Goal: Task Accomplishment & Management: Use online tool/utility

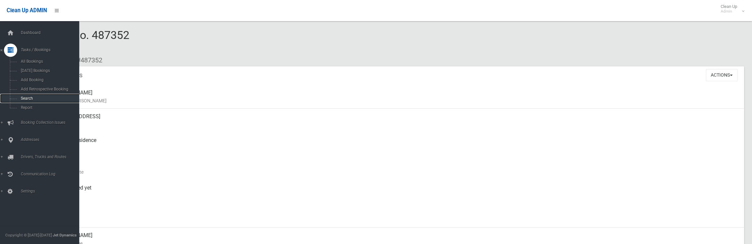
click at [26, 99] on span "Search" at bounding box center [49, 98] width 60 height 5
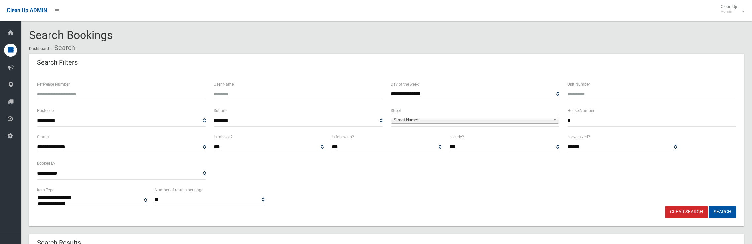
select select
type input "**"
click at [506, 116] on span "Street Name*" at bounding box center [472, 120] width 157 height 8
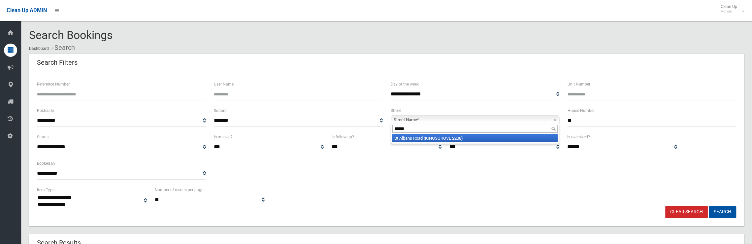
type input "******"
click at [473, 138] on li "[GEOGRAPHIC_DATA] (KINGSGROVE 2208)" at bounding box center [475, 138] width 166 height 8
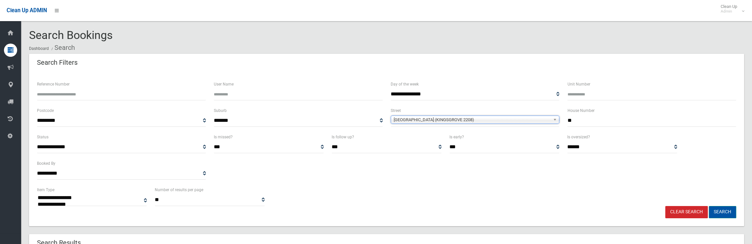
click at [714, 213] on button "Search" at bounding box center [722, 212] width 27 height 12
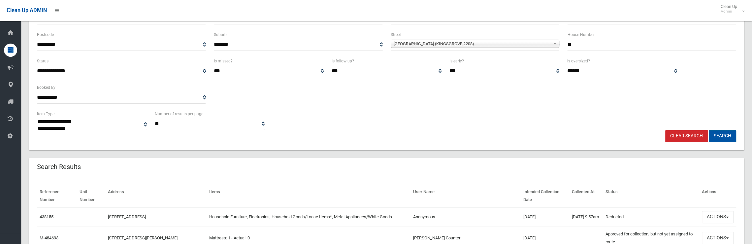
scroll to position [165, 0]
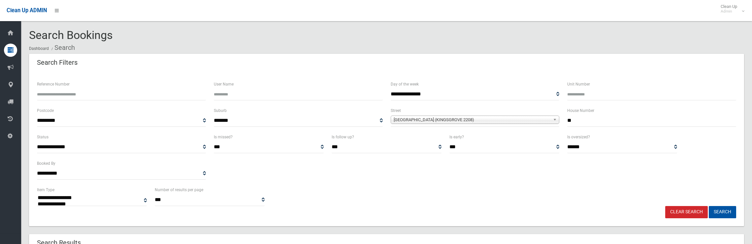
select select
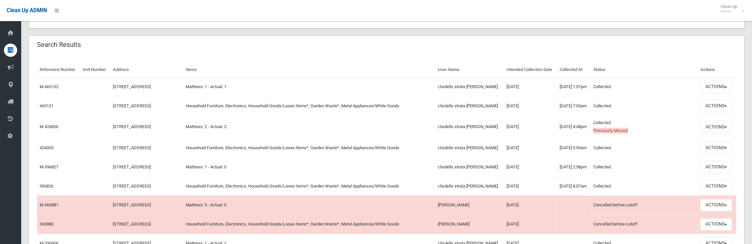
scroll to position [198, 0]
click at [684, 138] on td "Collected Previously Missed This booking was completed with no issues." at bounding box center [643, 127] width 107 height 23
click at [716, 133] on button "Actions" at bounding box center [716, 127] width 32 height 12
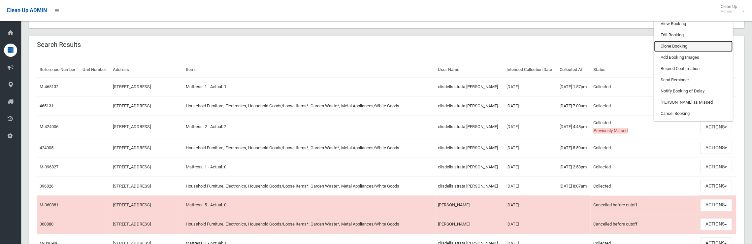
click at [680, 52] on link "Clone Booking" at bounding box center [693, 46] width 79 height 11
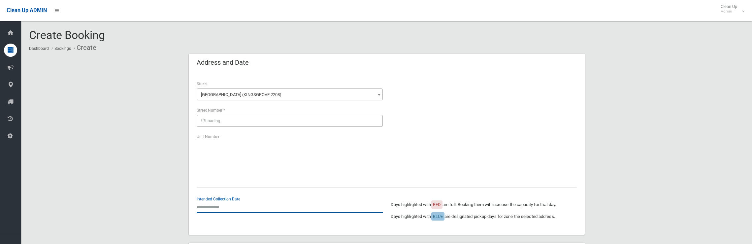
drag, startPoint x: 0, startPoint y: 0, endPoint x: 215, endPoint y: 201, distance: 294.7
click at [215, 201] on input "text" at bounding box center [290, 207] width 186 height 12
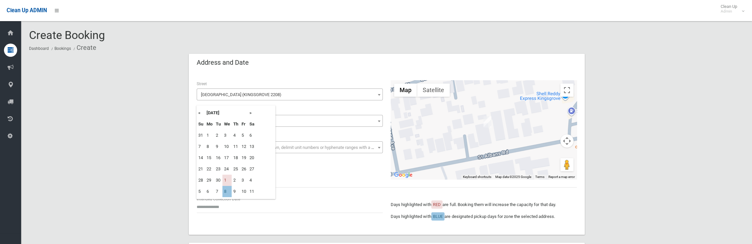
click at [251, 113] on th "»" at bounding box center [252, 112] width 8 height 11
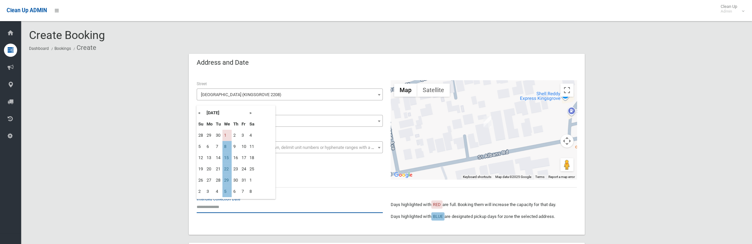
scroll to position [99, 0]
